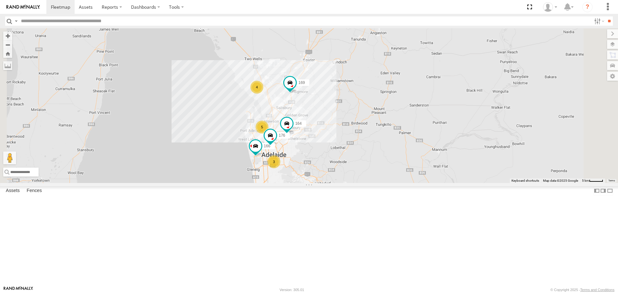
drag, startPoint x: 381, startPoint y: 229, endPoint x: 386, endPoint y: 166, distance: 62.9
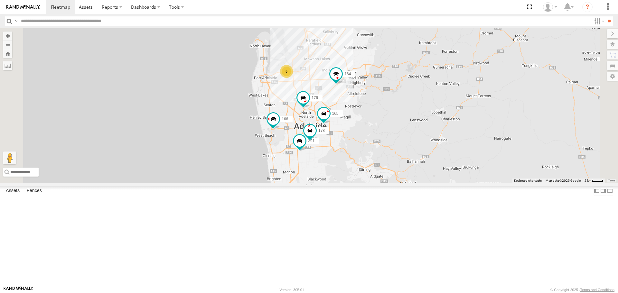
drag, startPoint x: 401, startPoint y: 133, endPoint x: 454, endPoint y: 181, distance: 71.6
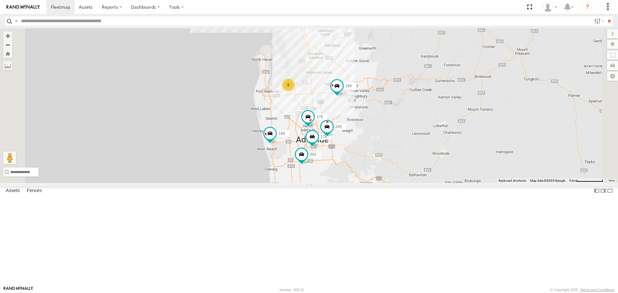
drag, startPoint x: 474, startPoint y: 73, endPoint x: 469, endPoint y: 102, distance: 29.8
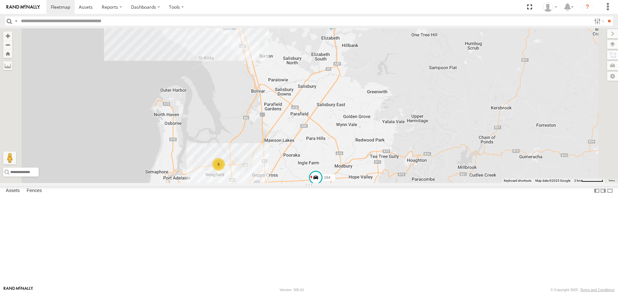
click at [337, 26] on span at bounding box center [331, 20] width 12 height 12
click at [523, 96] on div "178 169 391 164 176 166 165 5 4 169 JCS Elizabeth Way Elizabeth -34.71475 , 138…" at bounding box center [309, 105] width 618 height 154
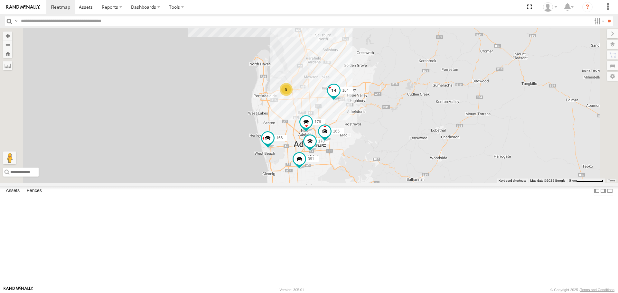
click at [340, 97] on span at bounding box center [334, 91] width 12 height 12
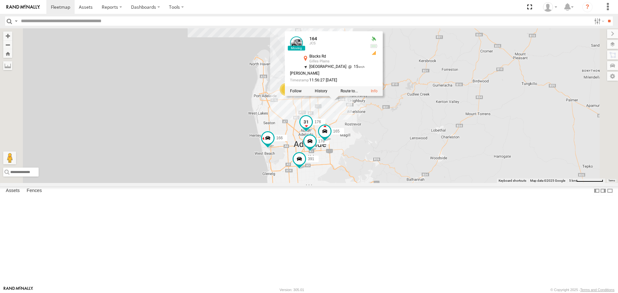
click at [312, 128] on span at bounding box center [306, 122] width 12 height 12
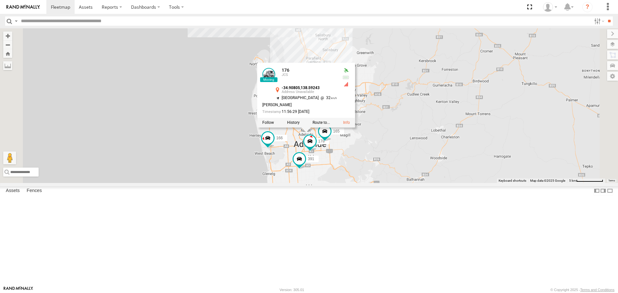
click at [465, 124] on div "178 169 391 164 176 166 165 5 4 176 JCS -34.90805 , 138.59243 South West 32 Mel…" at bounding box center [309, 105] width 618 height 154
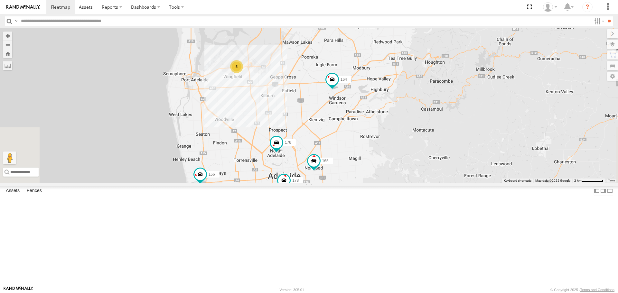
drag, startPoint x: 368, startPoint y: 176, endPoint x: 368, endPoint y: 129, distance: 47.6
click at [368, 129] on div "178 169 391 164 176 166 165 5" at bounding box center [309, 105] width 618 height 154
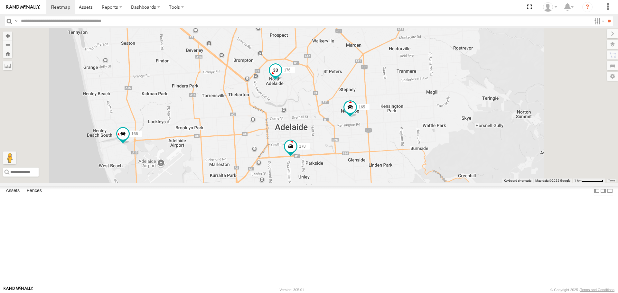
click at [281, 76] on span at bounding box center [276, 71] width 12 height 12
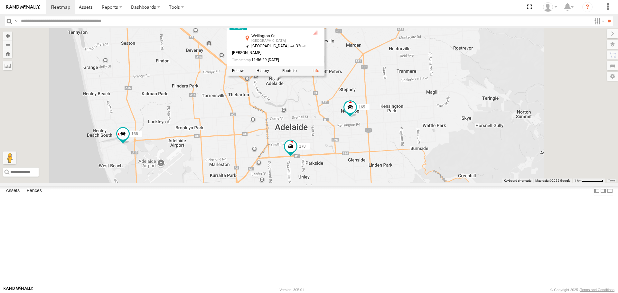
click at [329, 172] on div "178 169 391 164 176 166 165 176 JCS Wellington Sq North Adelaide -34.90805 , 13…" at bounding box center [309, 105] width 618 height 154
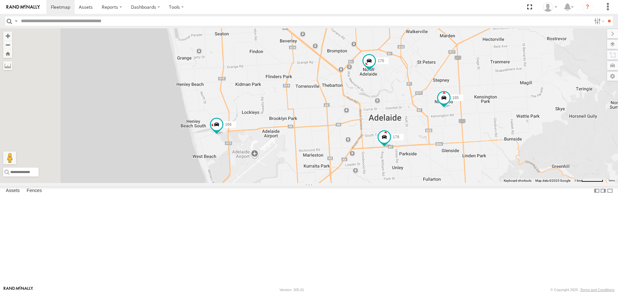
drag, startPoint x: 258, startPoint y: 212, endPoint x: 326, endPoint y: 188, distance: 72.5
click at [326, 183] on div "178 169 391 164 176 166 165" at bounding box center [309, 105] width 618 height 154
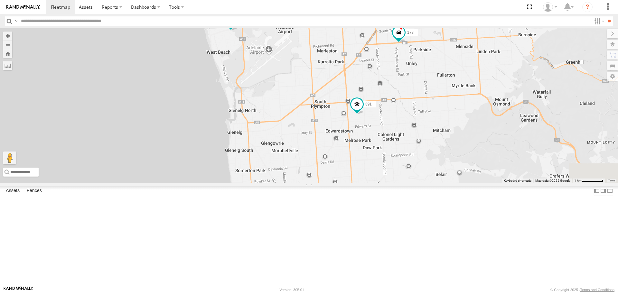
drag, startPoint x: 379, startPoint y: 207, endPoint x: 351, endPoint y: 124, distance: 87.3
click at [351, 126] on div "178 169 391 164 176 166 165" at bounding box center [309, 105] width 618 height 154
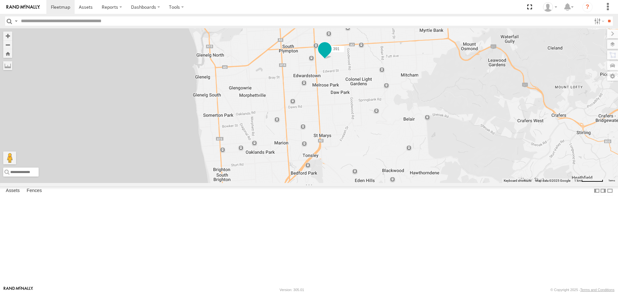
click at [332, 59] on span at bounding box center [325, 50] width 14 height 17
click at [392, 138] on div "178 169 391 164 176 166 165 391 Powerscaper Hessian Ave Clarence Gardens -34.97…" at bounding box center [309, 105] width 618 height 154
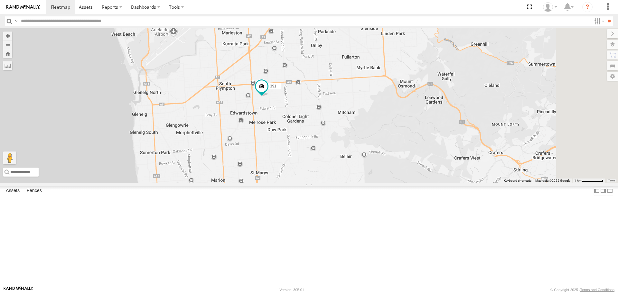
drag, startPoint x: 431, startPoint y: 146, endPoint x: 323, endPoint y: 209, distance: 125.3
click at [323, 183] on div "178 169 391 164 176 166 165" at bounding box center [309, 105] width 618 height 154
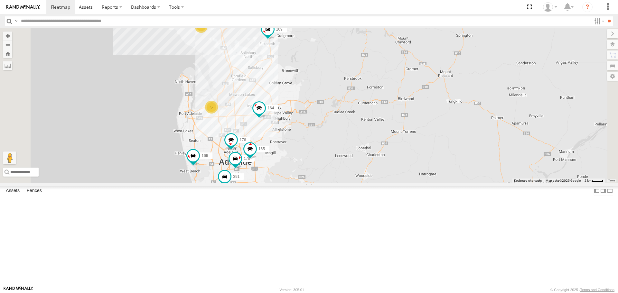
drag, startPoint x: 354, startPoint y: 137, endPoint x: 381, endPoint y: 191, distance: 60.2
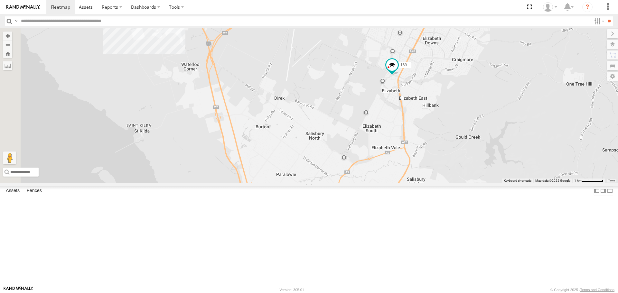
drag, startPoint x: 280, startPoint y: 129, endPoint x: 399, endPoint y: 98, distance: 122.8
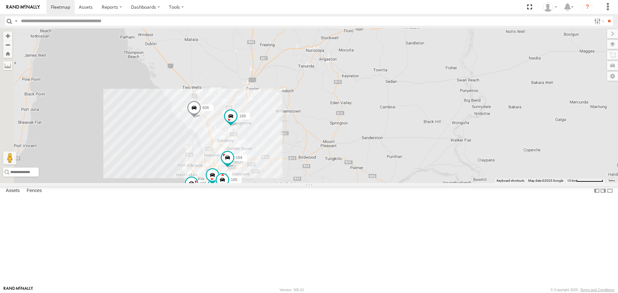
drag, startPoint x: 302, startPoint y: 136, endPoint x: 300, endPoint y: 162, distance: 25.8
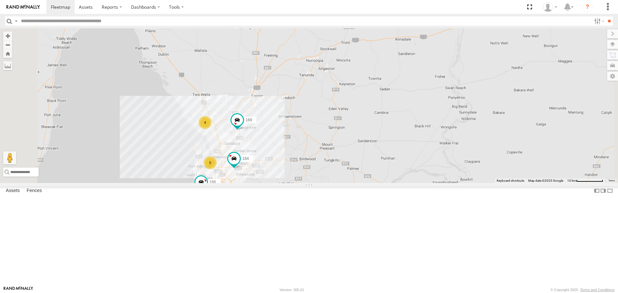
drag, startPoint x: 294, startPoint y: 111, endPoint x: 296, endPoint y: 176, distance: 65.1
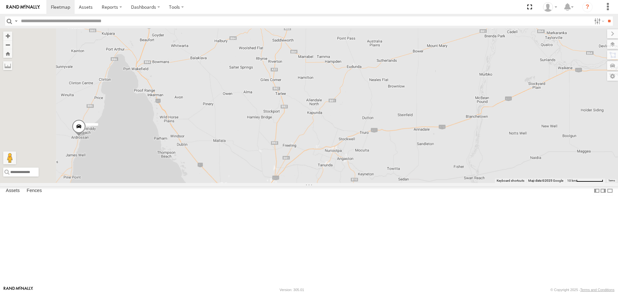
drag, startPoint x: 374, startPoint y: 160, endPoint x: 406, endPoint y: 130, distance: 44.6
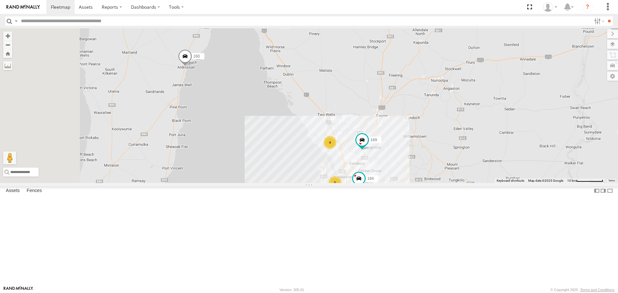
drag, startPoint x: 375, startPoint y: 125, endPoint x: 392, endPoint y: 125, distance: 16.7
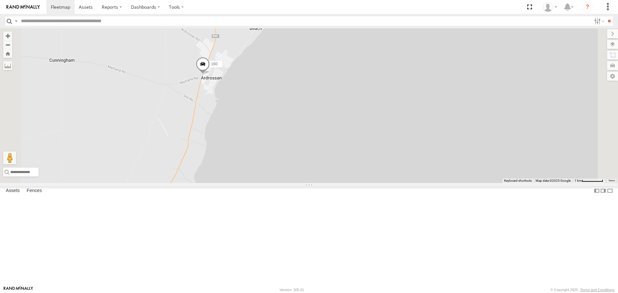
click at [210, 75] on span at bounding box center [203, 65] width 14 height 17
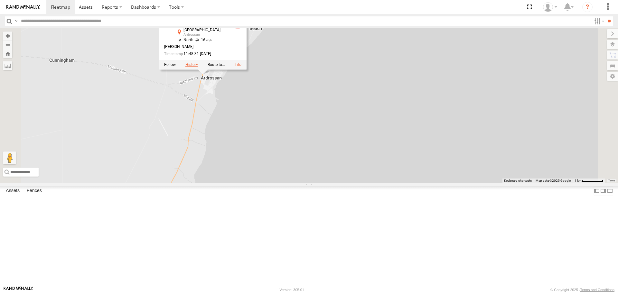
click at [198, 67] on label at bounding box center [191, 65] width 13 height 5
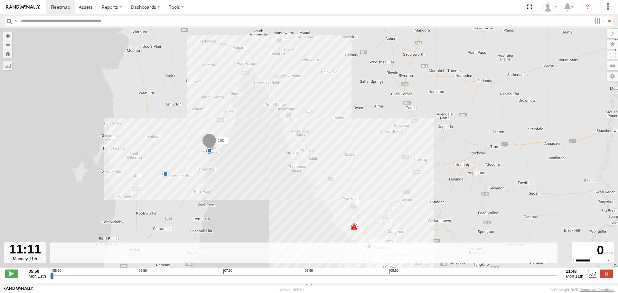
drag, startPoint x: 56, startPoint y: 279, endPoint x: 503, endPoint y: 256, distance: 448.0
click at [503, 273] on input "range" at bounding box center [304, 276] width 508 height 6
drag, startPoint x: 504, startPoint y: 278, endPoint x: 557, endPoint y: 277, distance: 53.4
type input "**********"
click at [557, 277] on input "range" at bounding box center [304, 276] width 508 height 6
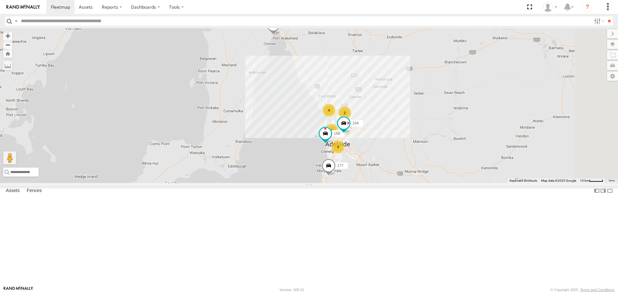
click at [280, 35] on span at bounding box center [273, 26] width 14 height 17
click at [268, 28] on label at bounding box center [262, 25] width 13 height 5
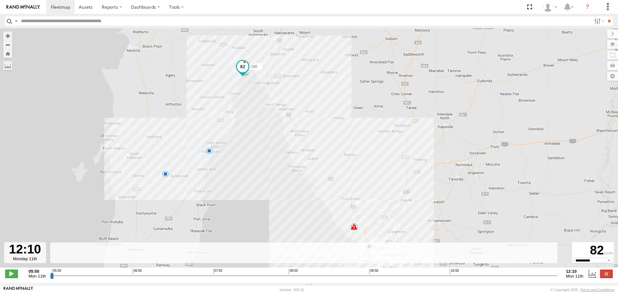
drag, startPoint x: 53, startPoint y: 280, endPoint x: 579, endPoint y: 258, distance: 526.4
type input "**********"
click at [558, 273] on input "range" at bounding box center [304, 276] width 508 height 6
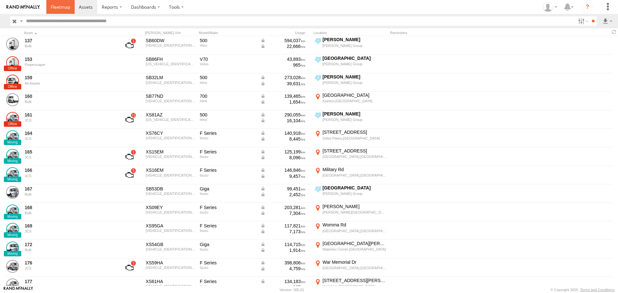
click at [59, 6] on span at bounding box center [60, 7] width 19 height 6
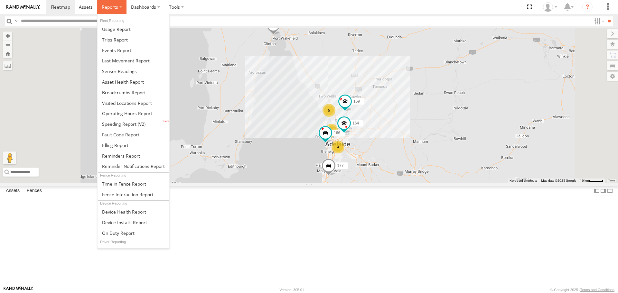
click at [117, 5] on span at bounding box center [110, 7] width 16 height 6
click at [125, 91] on span at bounding box center [124, 92] width 44 height 6
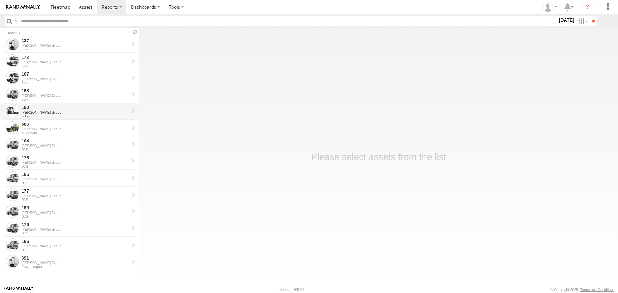
click at [30, 111] on div "[PERSON_NAME] Group" at bounding box center [76, 112] width 108 height 4
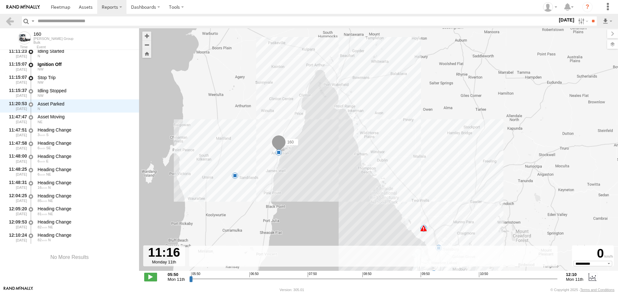
drag, startPoint x: 191, startPoint y: 279, endPoint x: 504, endPoint y: 263, distance: 313.6
click at [504, 276] on input "range" at bounding box center [373, 279] width 369 height 6
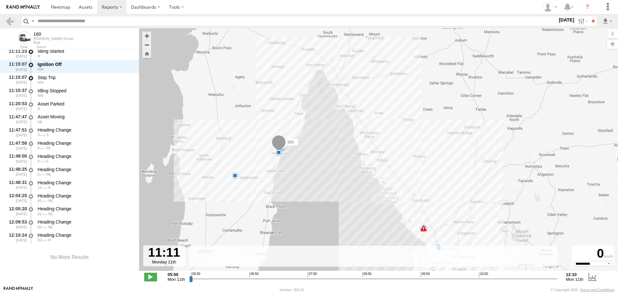
scroll to position [3094, 0]
drag, startPoint x: 506, startPoint y: 279, endPoint x: 501, endPoint y: 280, distance: 5.3
click at [501, 280] on input "range" at bounding box center [373, 279] width 369 height 6
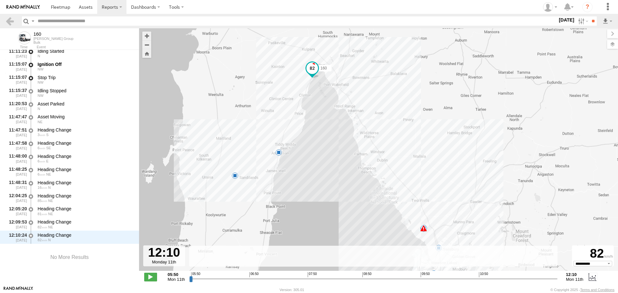
drag, startPoint x: 504, startPoint y: 280, endPoint x: 568, endPoint y: 281, distance: 64.7
type input "**********"
click at [558, 281] on input "range" at bounding box center [373, 279] width 369 height 6
